Goal: Navigation & Orientation: Find specific page/section

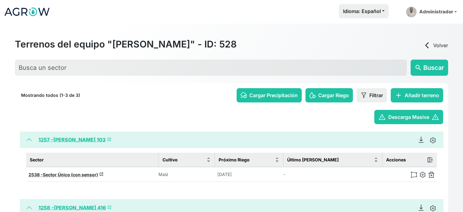
click at [14, 12] on img at bounding box center [27, 11] width 46 height 15
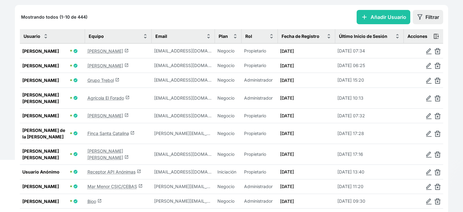
scroll to position [49, 0]
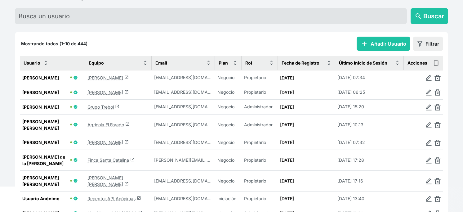
click at [98, 80] on link "Jorge Aso launch" at bounding box center [107, 77] width 41 height 5
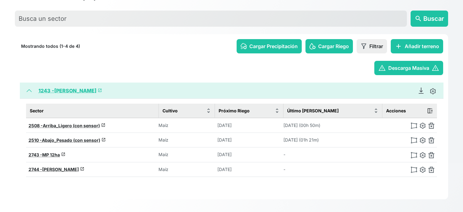
scroll to position [77, 0]
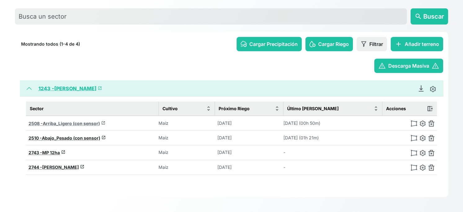
click at [77, 121] on span "Arriba_Ligero (con sensor)" at bounding box center [71, 123] width 57 height 5
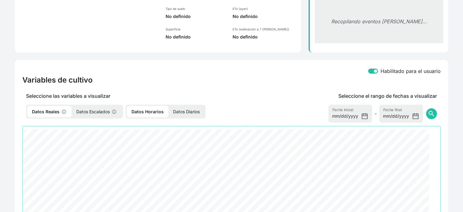
select select "2508"
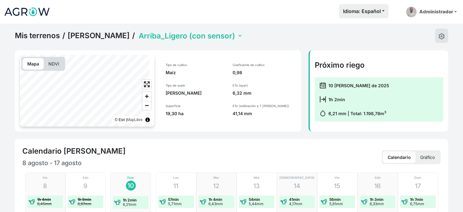
click at [29, 15] on img at bounding box center [27, 11] width 46 height 15
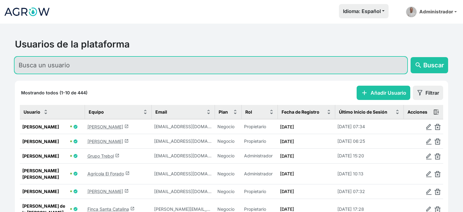
click at [68, 69] on input "text" at bounding box center [211, 65] width 392 height 16
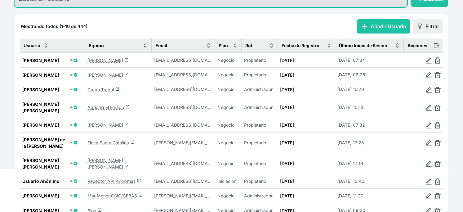
scroll to position [67, 0]
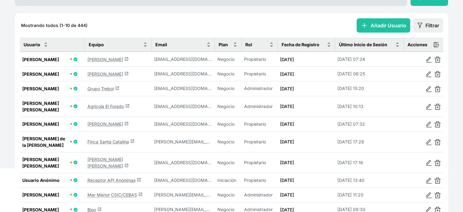
click at [97, 140] on link "Finca Santa Catalina launch" at bounding box center [110, 141] width 47 height 5
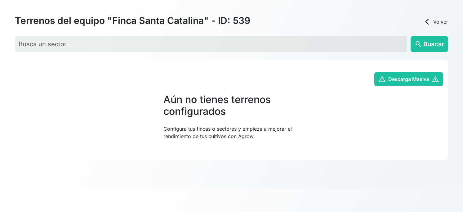
scroll to position [67, 0]
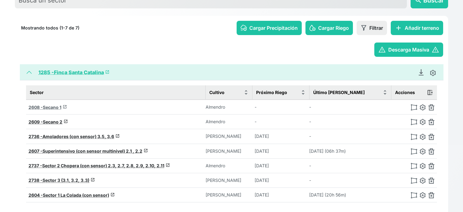
click at [61, 110] on span "Secano 1" at bounding box center [52, 106] width 19 height 5
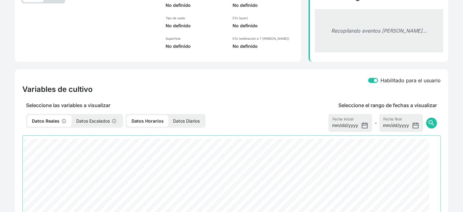
select select "2608"
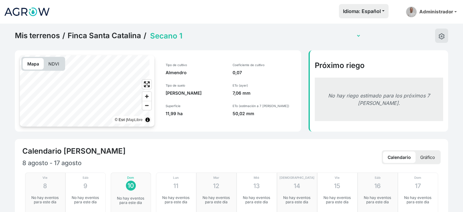
click at [48, 40] on link "Mis terrenos" at bounding box center [37, 35] width 45 height 9
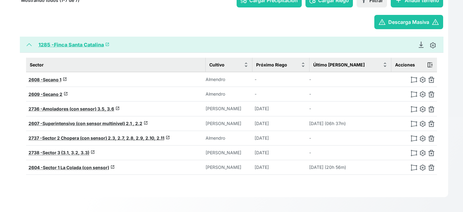
scroll to position [119, 0]
click at [55, 77] on span "Secano 1" at bounding box center [52, 79] width 19 height 5
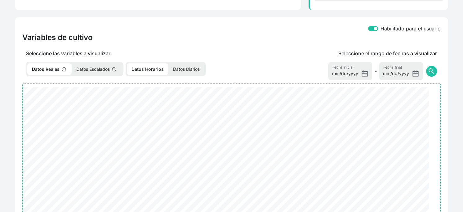
select select "2608"
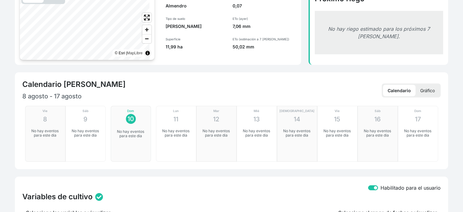
scroll to position [58, 0]
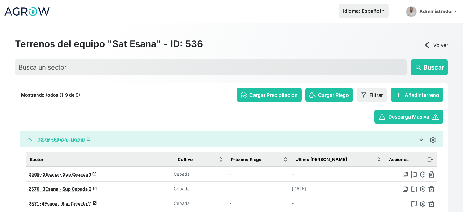
scroll to position [38, 0]
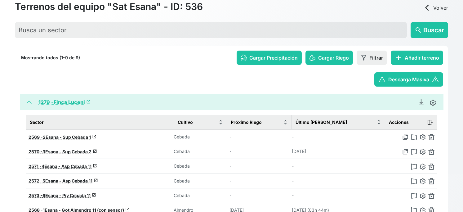
click at [5, 95] on div "Terrenos del equipo "Sat Esana" - ID: 536 arrow_back_ios Volver search Buscar M…" at bounding box center [231, 92] width 463 height 212
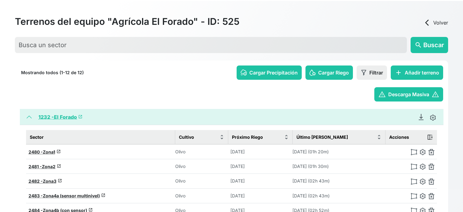
scroll to position [38, 0]
